Goal: Information Seeking & Learning: Learn about a topic

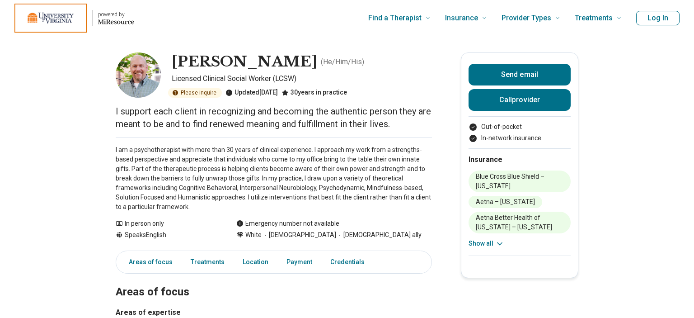
scroll to position [14, 0]
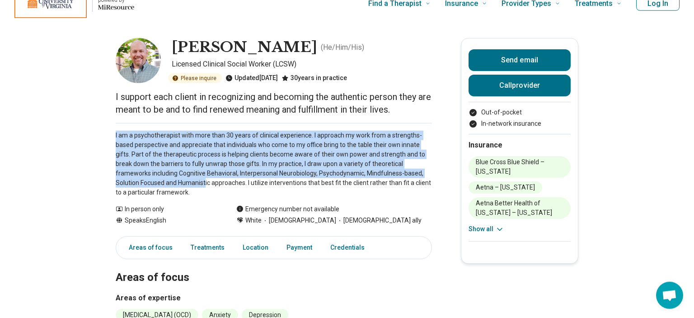
drag, startPoint x: 181, startPoint y: 178, endPoint x: 98, endPoint y: 138, distance: 92.5
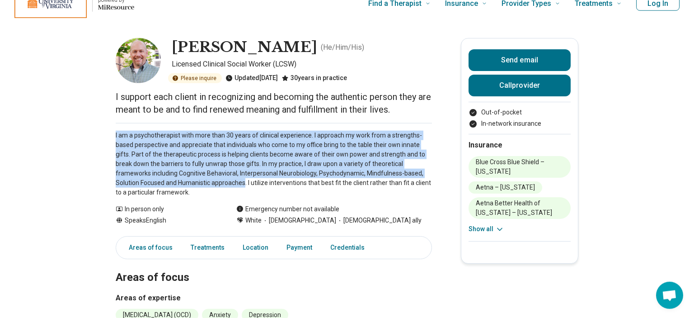
drag, startPoint x: 98, startPoint y: 138, endPoint x: 210, endPoint y: 179, distance: 119.1
click at [210, 179] on p "I am a psychotherapist with more than 30 years of clinical experience. I approa…" at bounding box center [274, 164] width 316 height 66
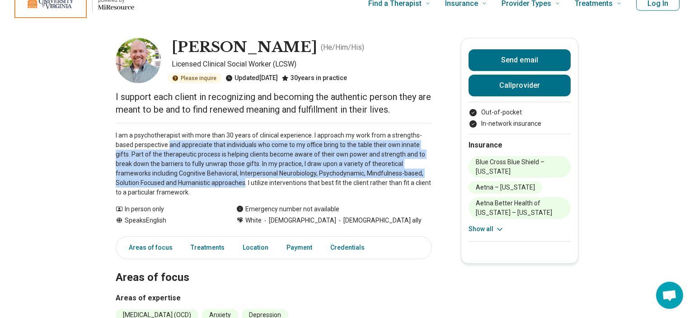
drag, startPoint x: 210, startPoint y: 179, endPoint x: 176, endPoint y: 141, distance: 50.6
click at [176, 141] on p "I am a psychotherapist with more than 30 years of clinical experience. I approa…" at bounding box center [274, 164] width 316 height 66
drag, startPoint x: 176, startPoint y: 141, endPoint x: 254, endPoint y: 184, distance: 88.8
click at [254, 184] on p "I am a psychotherapist with more than 30 years of clinical experience. I approa…" at bounding box center [274, 164] width 316 height 66
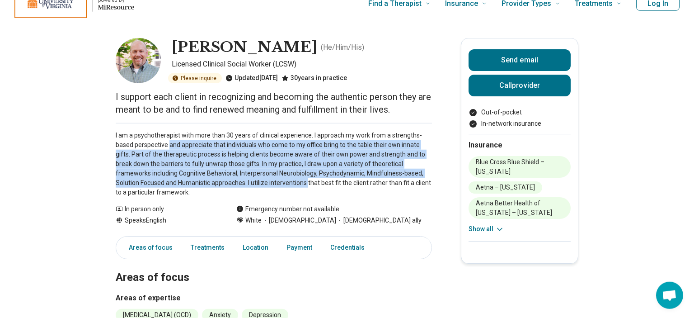
click at [254, 184] on p "I am a psychotherapist with more than 30 years of clinical experience. I approa…" at bounding box center [274, 164] width 316 height 66
drag, startPoint x: 254, startPoint y: 184, endPoint x: 159, endPoint y: 144, distance: 102.8
click at [159, 144] on p "I am a psychotherapist with more than 30 years of clinical experience. I approa…" at bounding box center [274, 164] width 316 height 66
drag, startPoint x: 159, startPoint y: 144, endPoint x: 342, endPoint y: 180, distance: 185.7
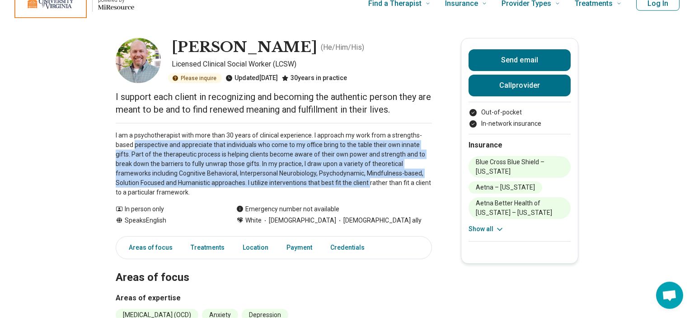
click at [342, 180] on p "I am a psychotherapist with more than 30 years of clinical experience. I approa…" at bounding box center [274, 164] width 316 height 66
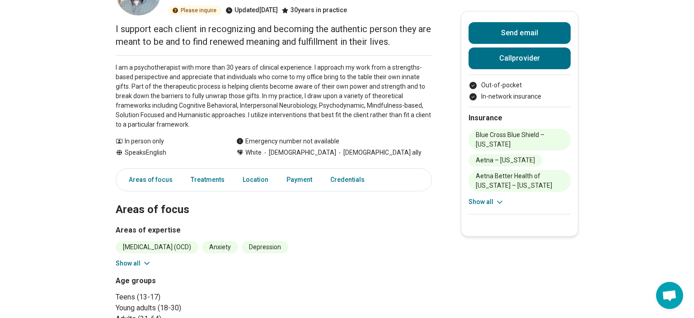
scroll to position [0, 0]
